Goal: Task Accomplishment & Management: Complete application form

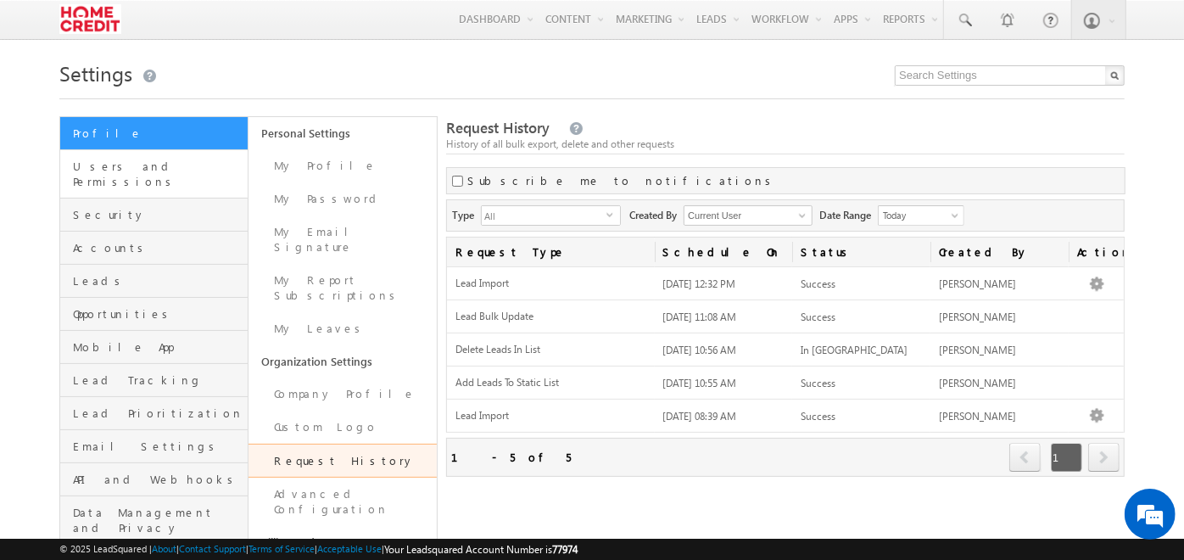
click at [166, 157] on link "Users and Permissions" at bounding box center [153, 174] width 187 height 48
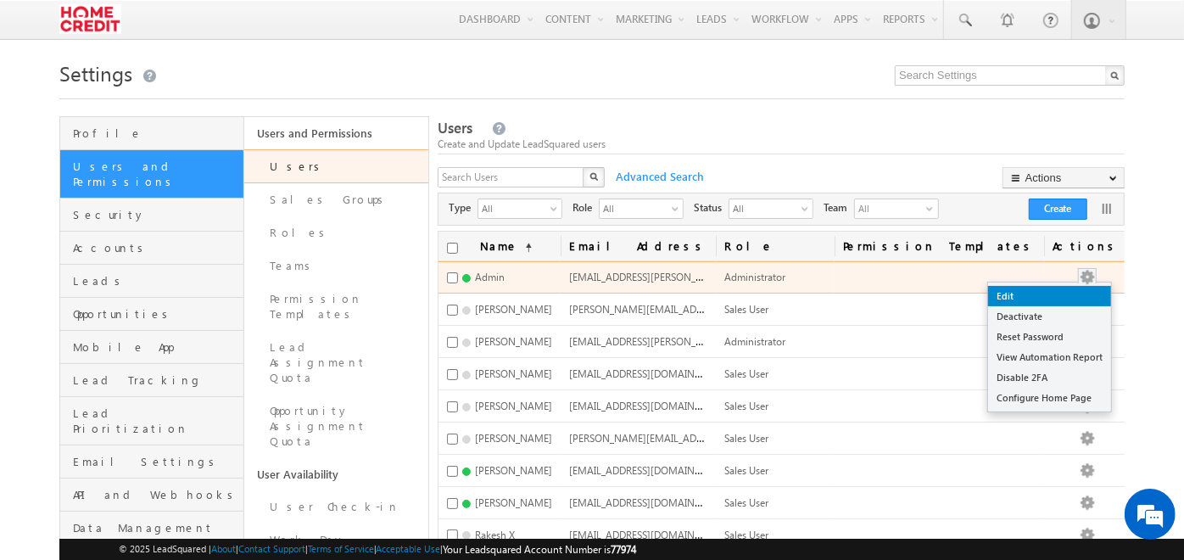
click at [1087, 290] on link "Edit" at bounding box center [1049, 296] width 123 height 20
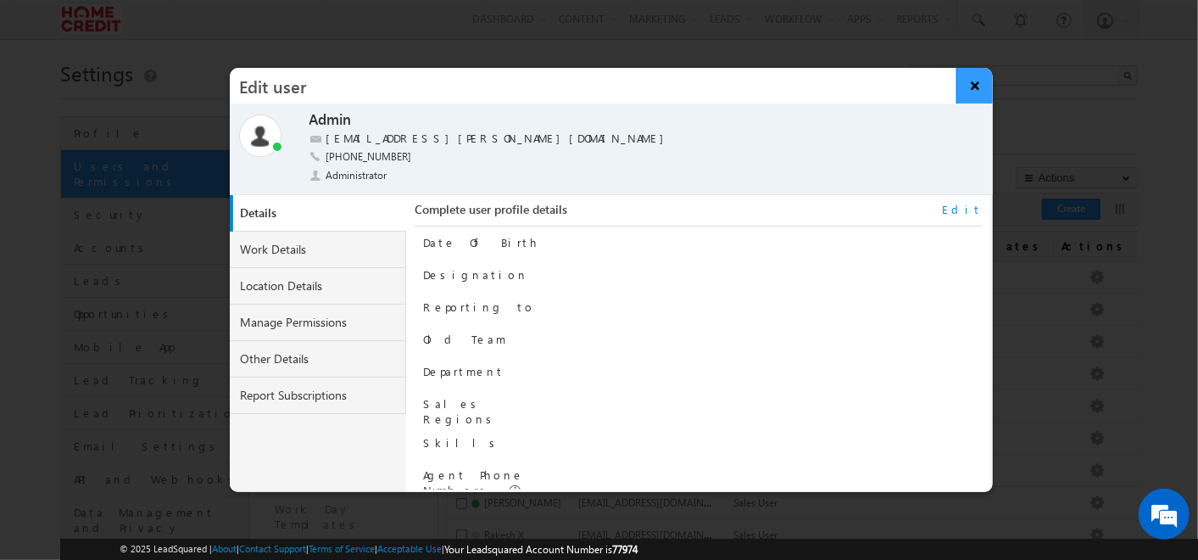
click at [968, 95] on button "×" at bounding box center [975, 86] width 36 height 36
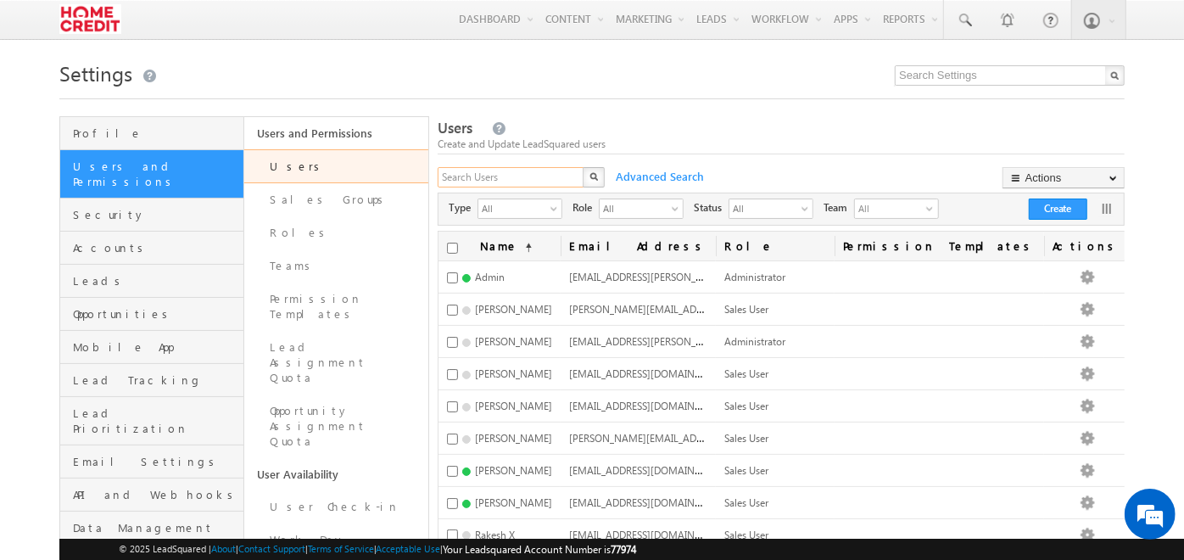
click at [470, 186] on input "text" at bounding box center [512, 177] width 148 height 20
type input "95820"
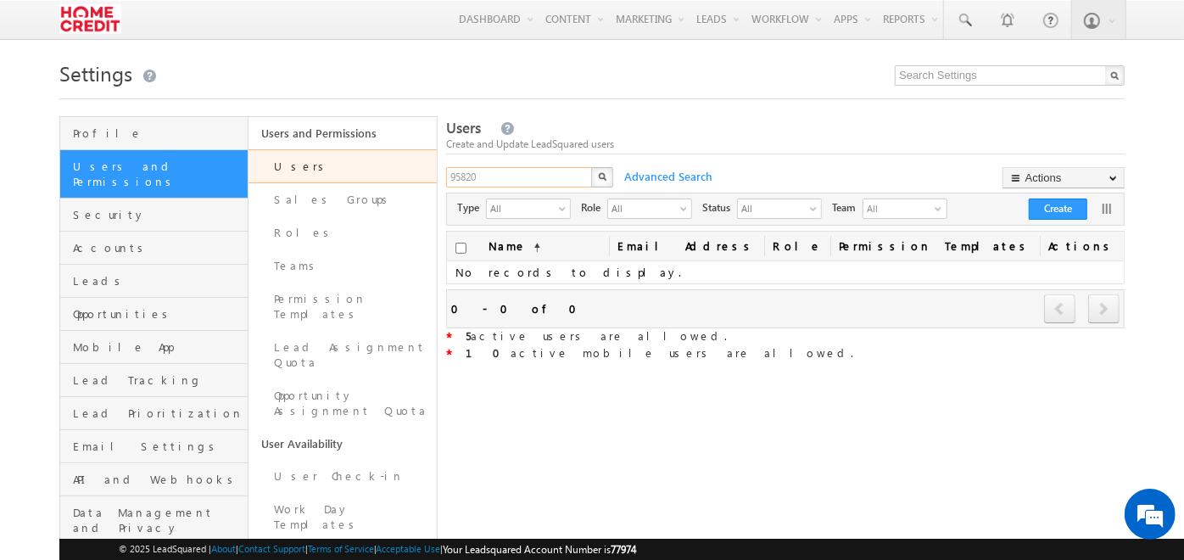
click at [470, 186] on input "95820" at bounding box center [520, 177] width 148 height 20
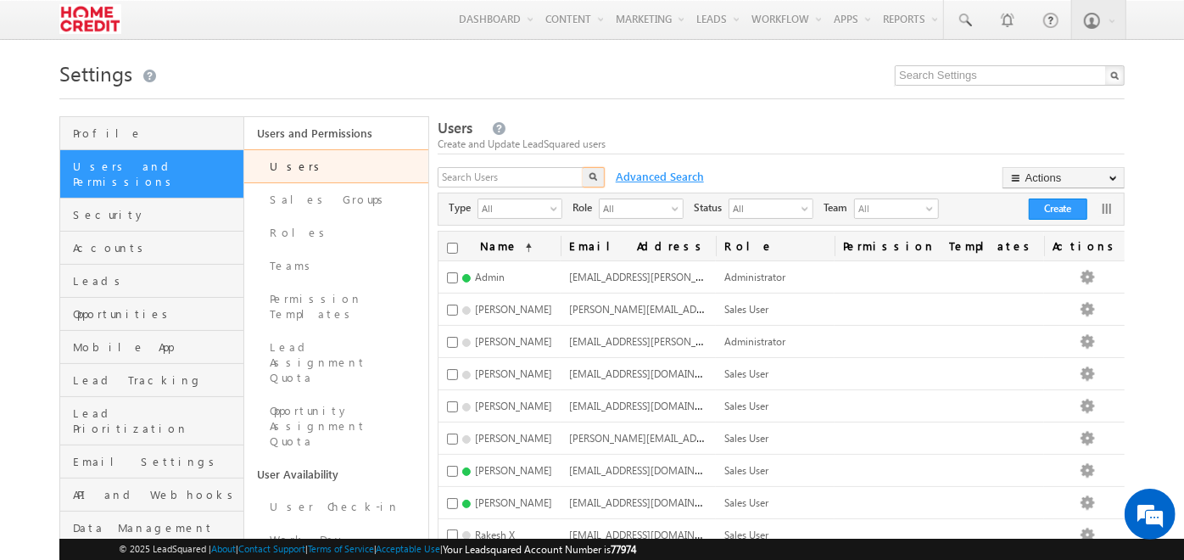
click at [623, 180] on span "Advanced Search" at bounding box center [658, 176] width 102 height 15
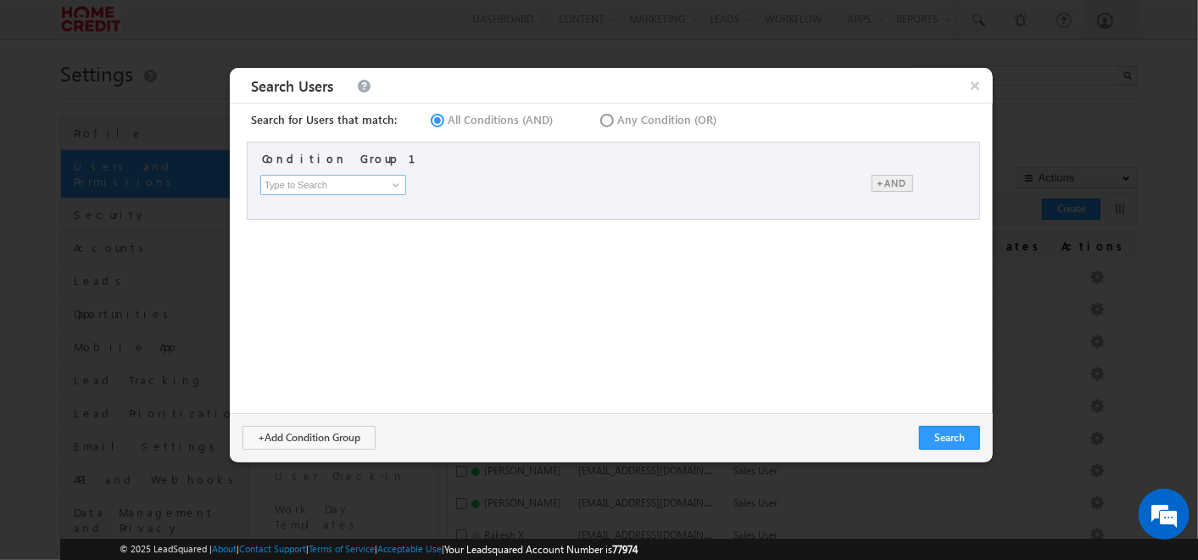
click at [360, 188] on input at bounding box center [333, 185] width 146 height 20
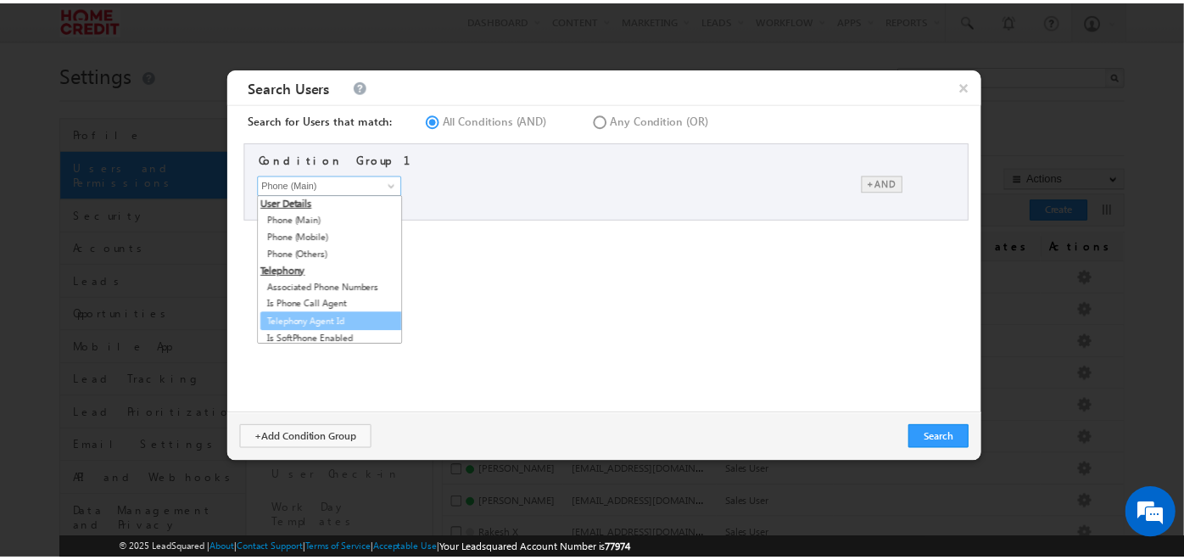
scroll to position [3, 0]
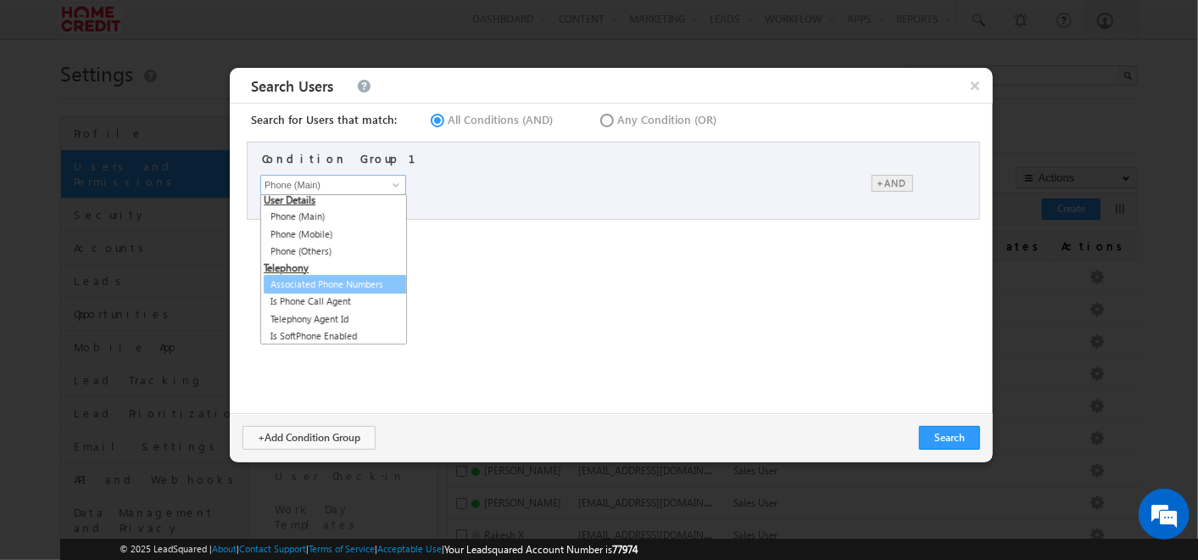
click at [346, 287] on link "Associated Phone Numbers" at bounding box center [337, 285] width 147 height 20
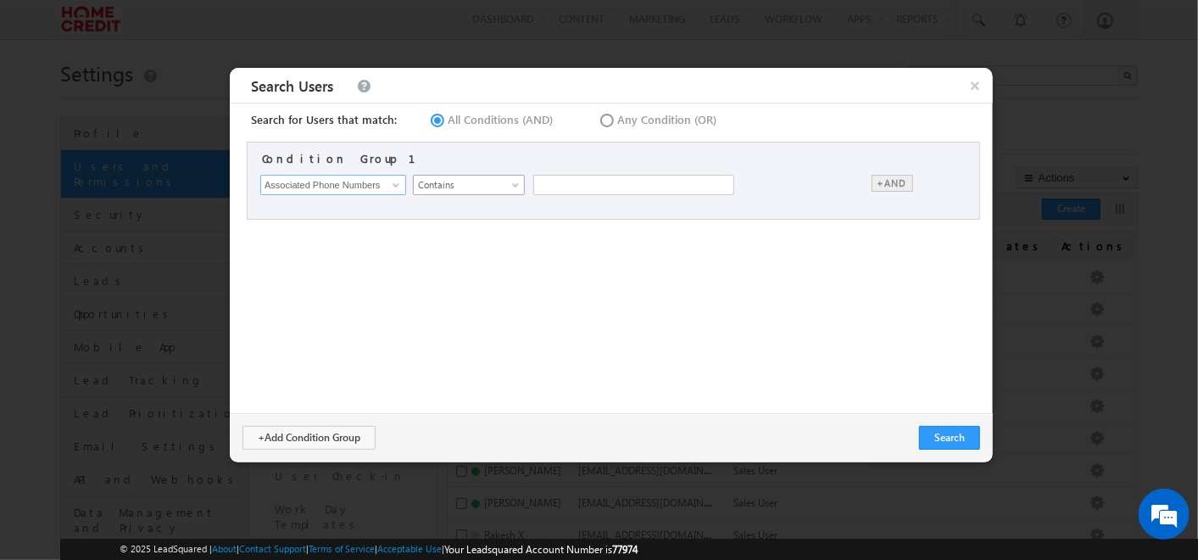
type input "Associated Phone Numbers"
click at [484, 179] on span "Contains" at bounding box center [465, 184] width 103 height 15
click at [588, 188] on input "text" at bounding box center [634, 185] width 201 height 20
type input "9582003742"
click at [928, 426] on button "Search" at bounding box center [949, 438] width 61 height 24
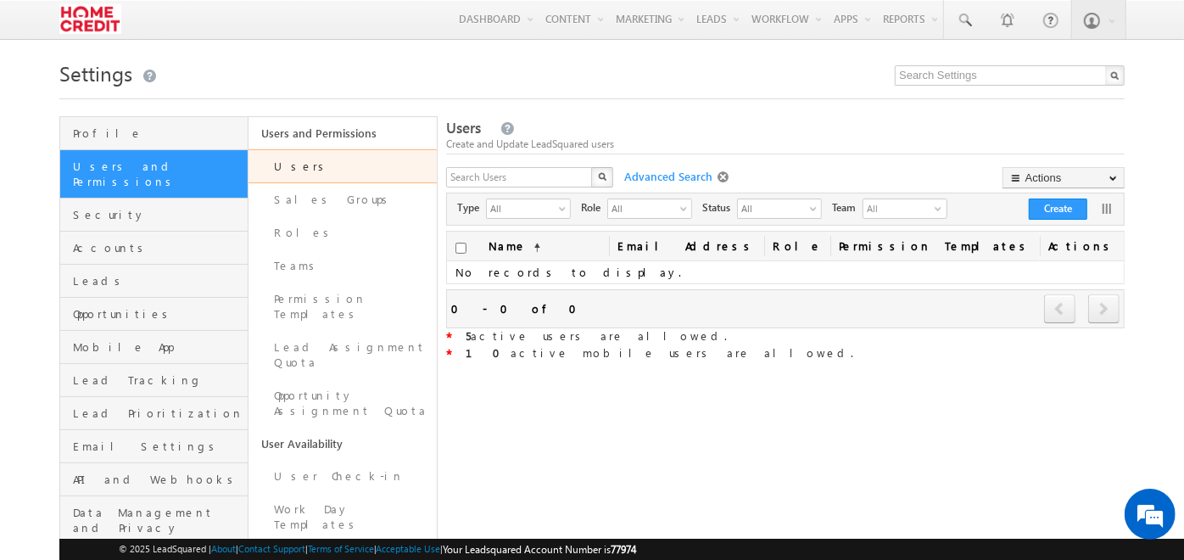
click at [723, 175] on span at bounding box center [725, 177] width 15 height 14
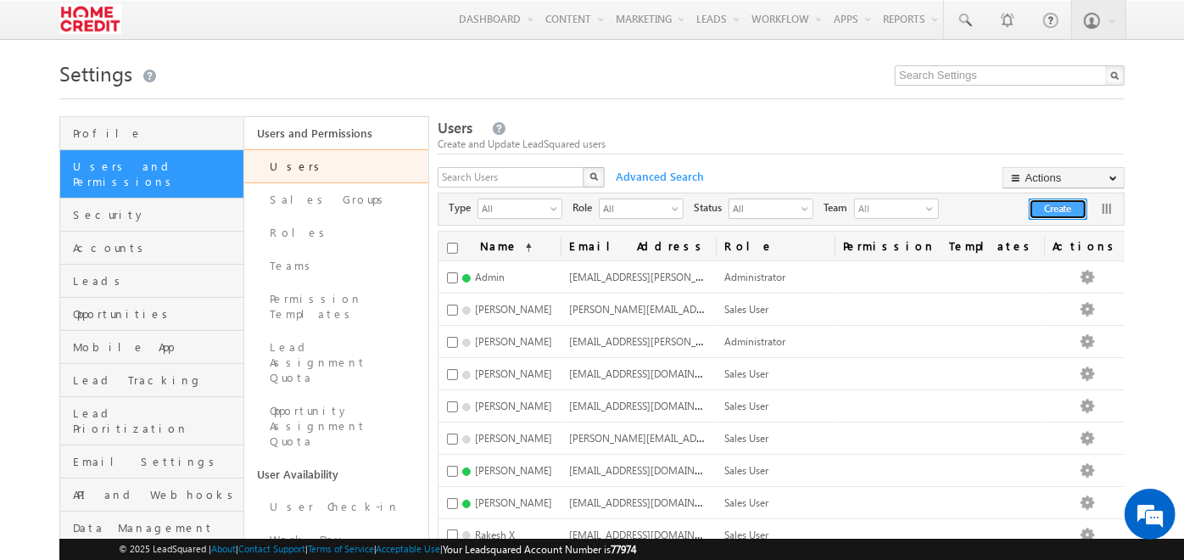
click at [1086, 212] on button "Create" at bounding box center [1058, 208] width 59 height 21
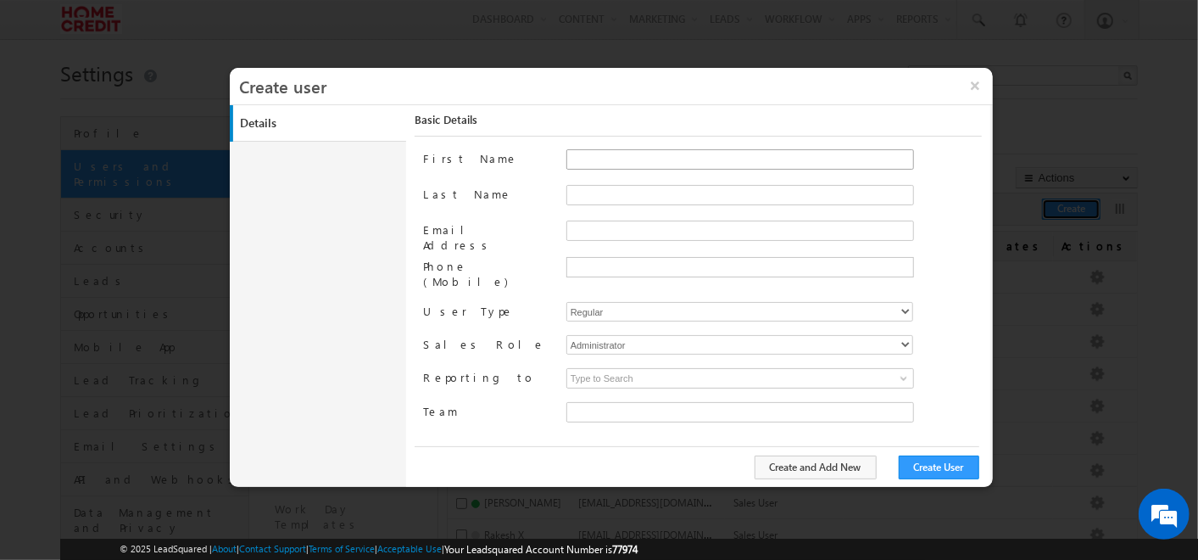
type input "30e6ca1a-2f90-11ef-b6b6-021c14776133"
click at [597, 158] on input "First Name" at bounding box center [741, 159] width 348 height 20
type input "a"
type input "Ankit"
type input "Singhal"
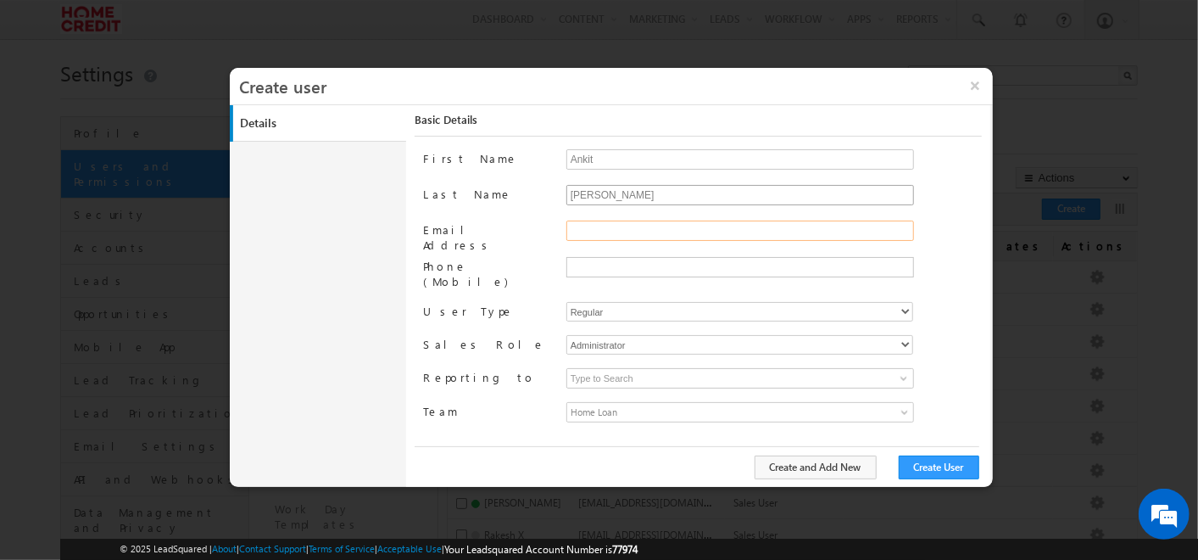
type input "ankit.singhal@homecredit.co.in"
click at [661, 260] on input "text" at bounding box center [738, 267] width 339 height 14
type input "+91-9582003742"
click at [913, 466] on button "Create User" at bounding box center [939, 467] width 81 height 24
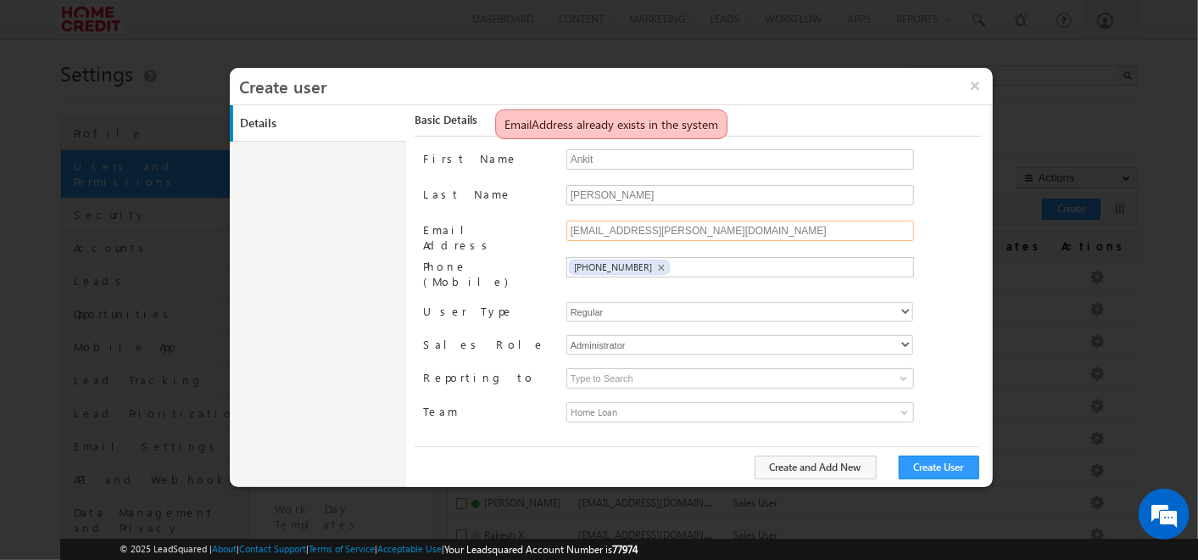
click at [738, 232] on input "ankit.singhal@homecredit.co.in" at bounding box center [741, 231] width 348 height 20
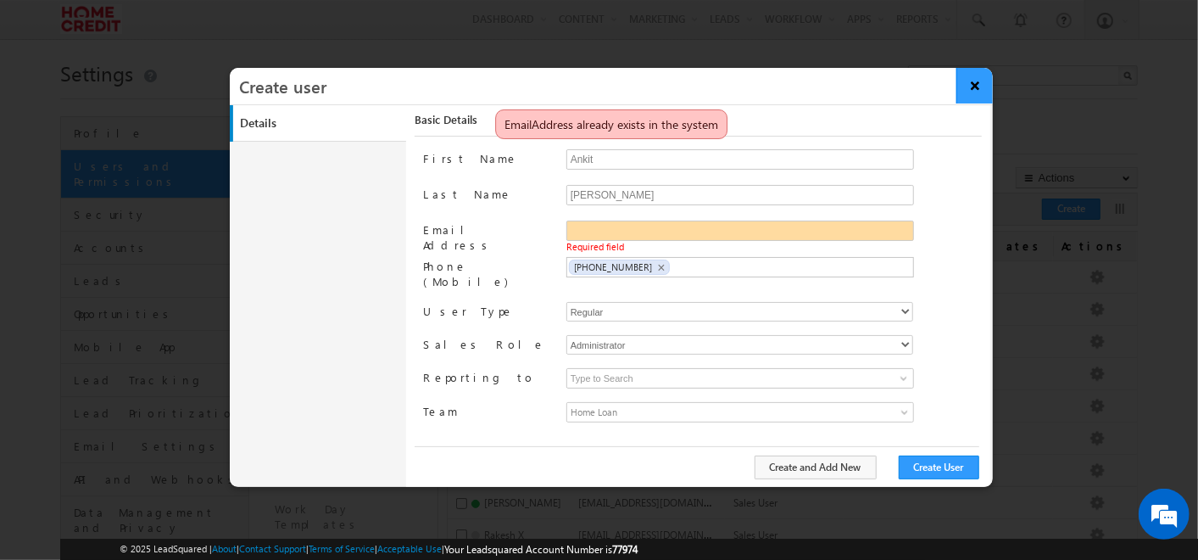
click at [971, 86] on button "×" at bounding box center [975, 86] width 36 height 36
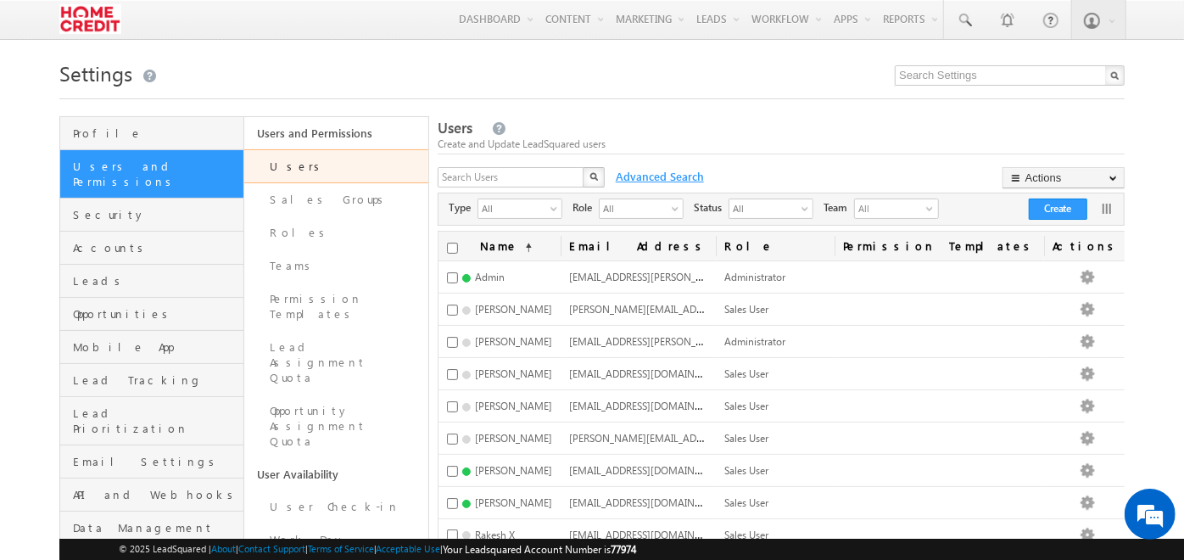
click at [661, 173] on span "Advanced Search" at bounding box center [658, 176] width 102 height 15
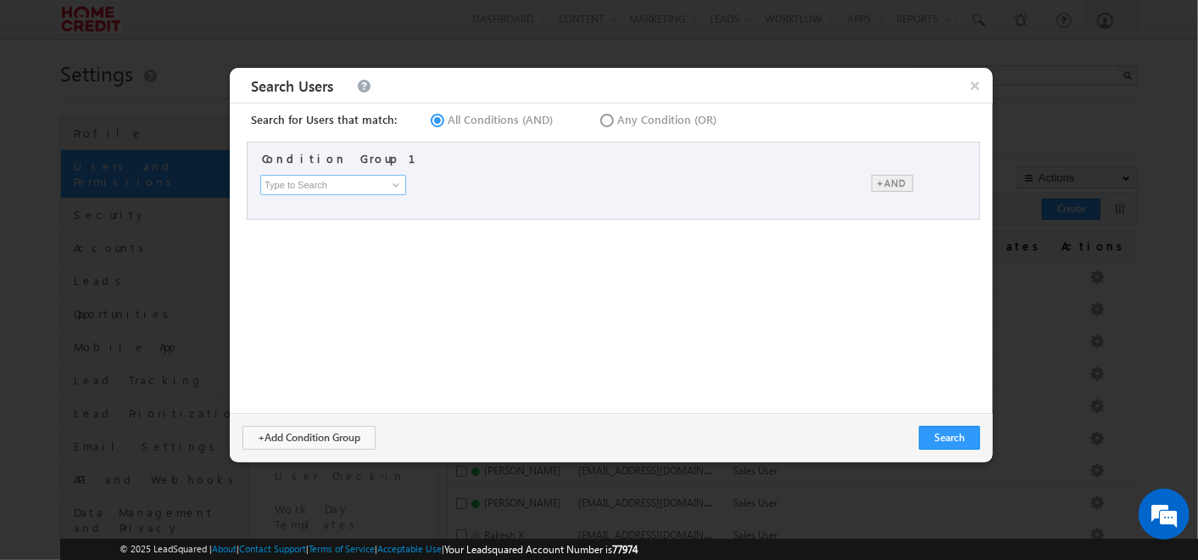
click at [351, 175] on input at bounding box center [333, 185] width 146 height 20
type input "Email Address"
click at [574, 190] on input "text" at bounding box center [634, 185] width 201 height 20
paste input "ankit.singhal@homecredit.co.in"
type input "ankit.singhal@homecredit.co.in"
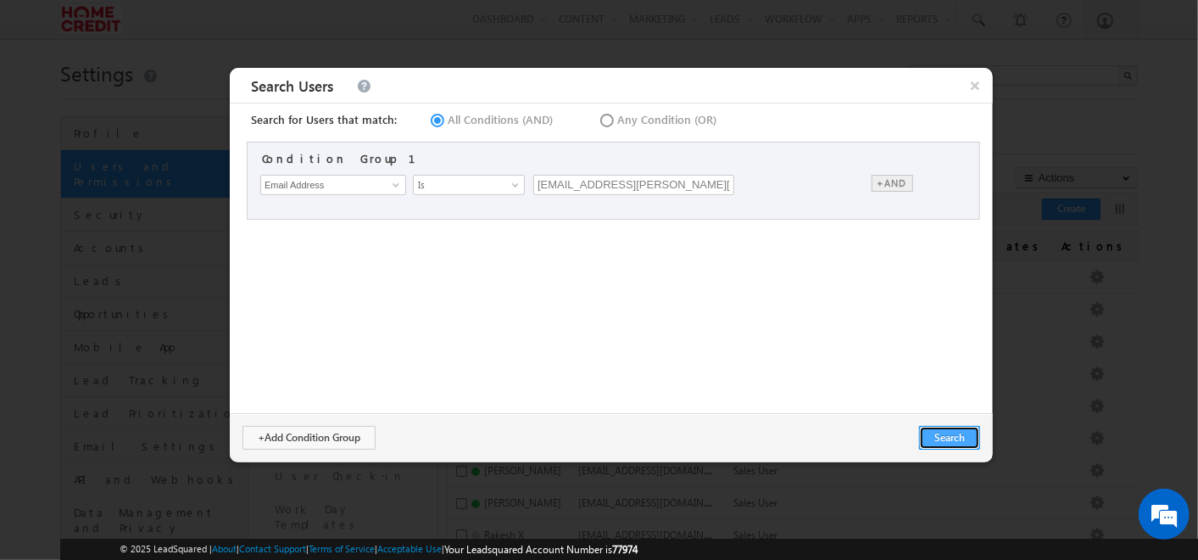
click at [941, 432] on button "Search" at bounding box center [949, 438] width 61 height 24
